Goal: Find specific page/section: Find specific page/section

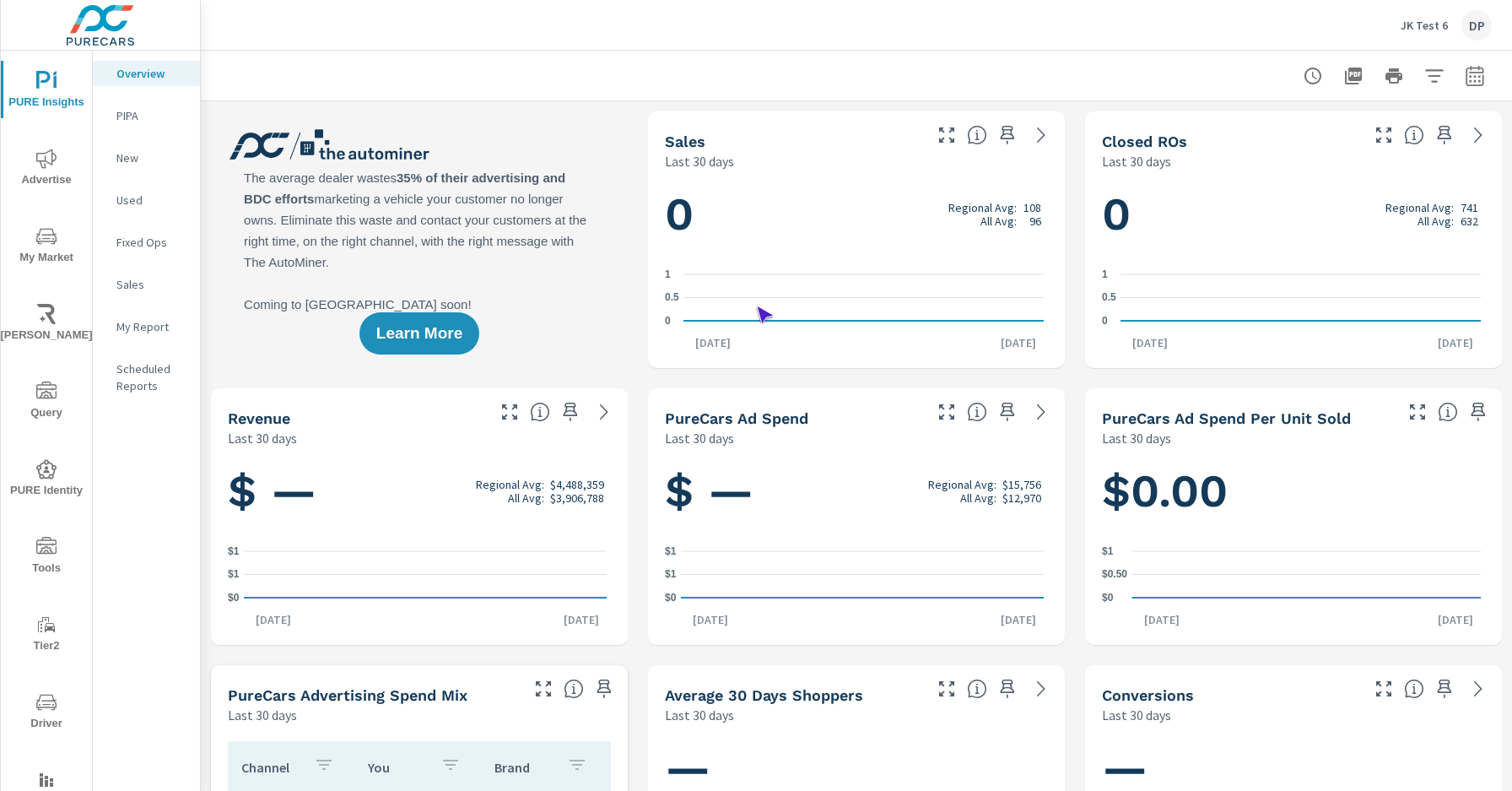
scroll to position [1, 0]
click at [43, 712] on span "Driver" at bounding box center [47, 713] width 81 height 41
